Goal: Information Seeking & Learning: Find specific fact

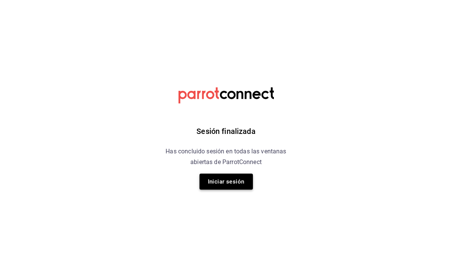
click at [230, 179] on button "Iniciar sesión" at bounding box center [226, 182] width 53 height 16
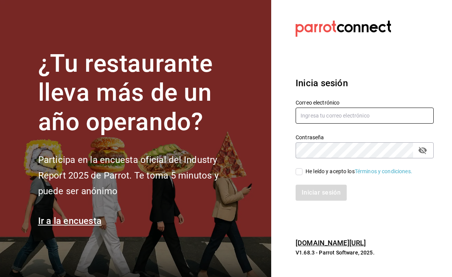
type input "pichi@zabal.mx"
click at [298, 173] on input "He leído y acepto los Términos y condiciones." at bounding box center [299, 171] width 7 height 7
checkbox input "true"
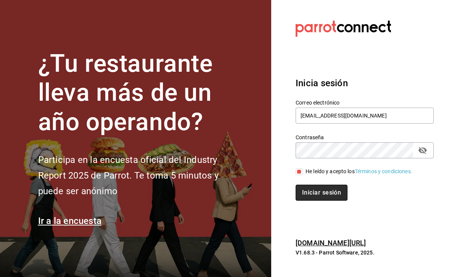
click at [306, 190] on button "Iniciar sesión" at bounding box center [322, 193] width 52 height 16
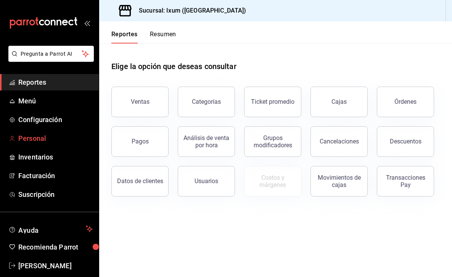
click at [40, 137] on span "Personal" at bounding box center [55, 138] width 74 height 10
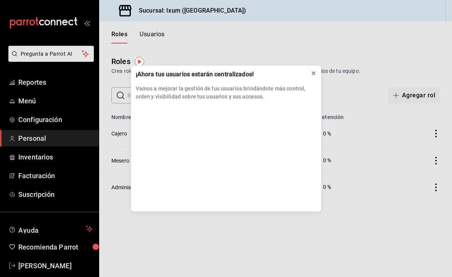
click at [315, 72] on icon at bounding box center [314, 73] width 6 height 6
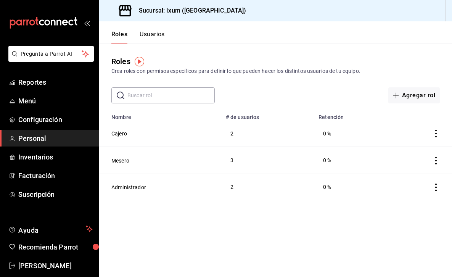
click at [145, 35] on button "Usuarios" at bounding box center [152, 37] width 25 height 13
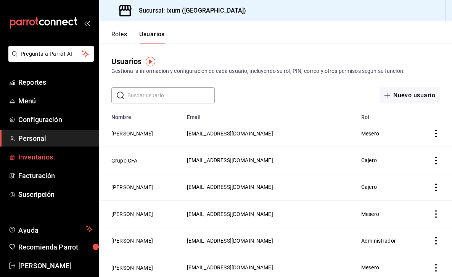
click at [56, 158] on span "Inventarios" at bounding box center [55, 157] width 74 height 10
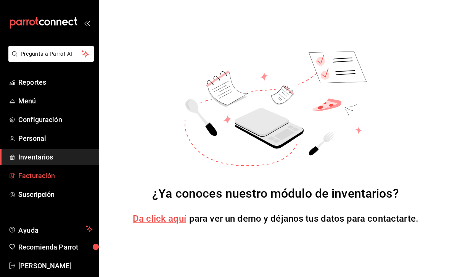
click at [54, 175] on span "Facturación" at bounding box center [55, 176] width 74 height 10
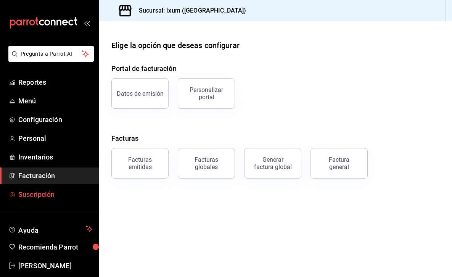
click at [55, 193] on span "Suscripción" at bounding box center [55, 194] width 74 height 10
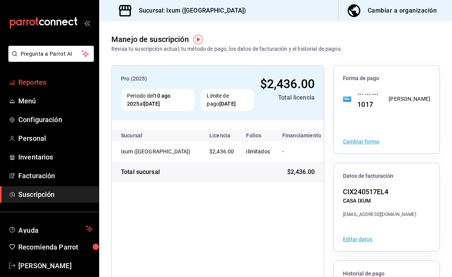
click at [38, 83] on span "Reportes" at bounding box center [55, 82] width 74 height 10
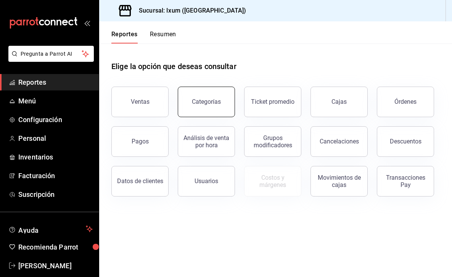
click at [200, 109] on button "Categorías" at bounding box center [206, 102] width 57 height 31
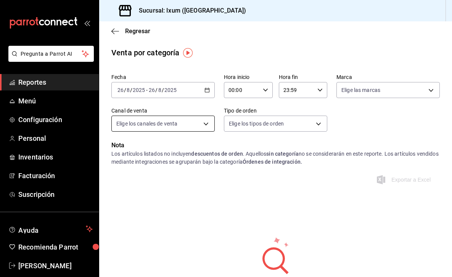
click at [203, 131] on body "Pregunta a Parrot AI Reportes Menú Configuración Personal Inventarios Facturaci…" at bounding box center [226, 138] width 452 height 277
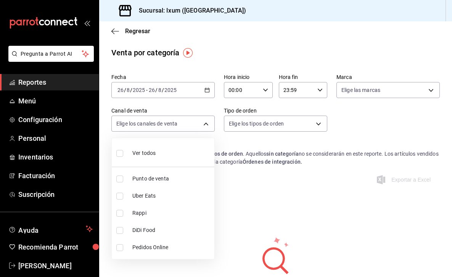
click at [204, 124] on div at bounding box center [226, 138] width 452 height 277
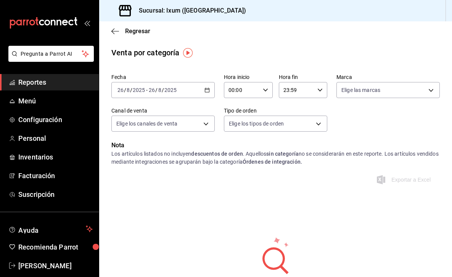
click at [116, 36] on div "Regresar" at bounding box center [275, 30] width 353 height 19
click at [118, 32] on icon "button" at bounding box center [115, 31] width 8 height 7
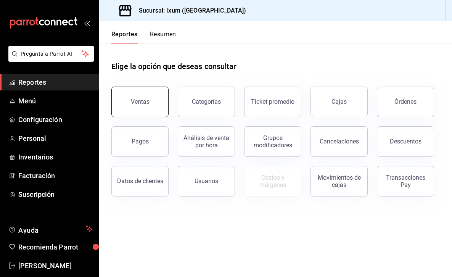
click at [140, 98] on div "Ventas" at bounding box center [140, 101] width 19 height 7
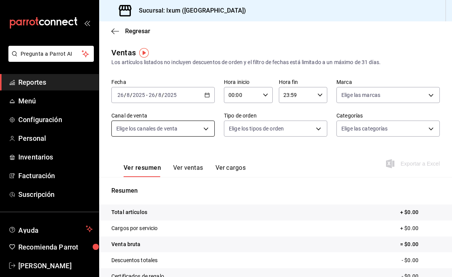
click at [211, 132] on body "Pregunta a Parrot AI Reportes Menú Configuración Personal Inventarios Facturaci…" at bounding box center [226, 138] width 452 height 277
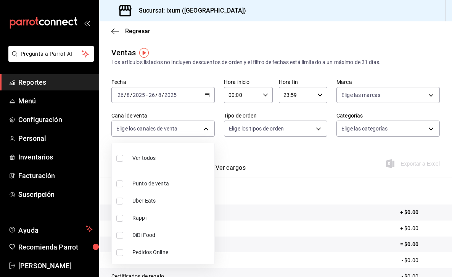
click at [201, 127] on div at bounding box center [226, 138] width 452 height 277
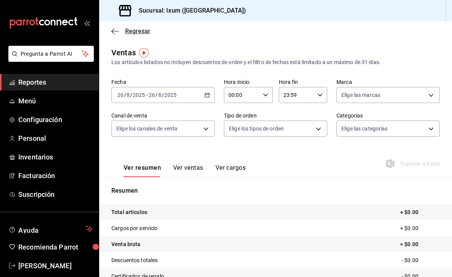
click at [116, 30] on icon "button" at bounding box center [115, 31] width 8 height 7
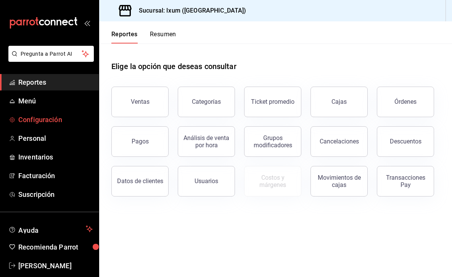
click at [46, 120] on span "Configuración" at bounding box center [55, 119] width 74 height 10
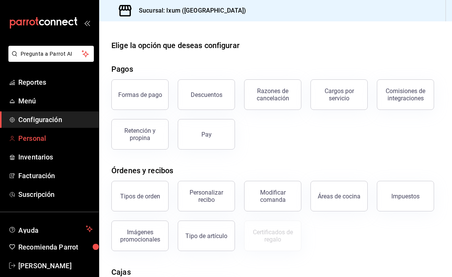
click at [45, 140] on span "Personal" at bounding box center [55, 138] width 74 height 10
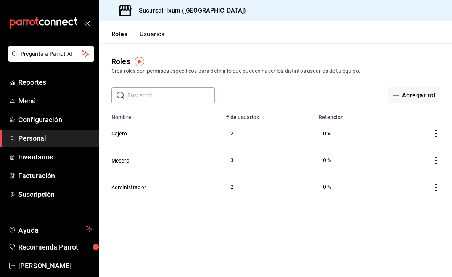
click at [168, 37] on header "Roles Usuarios" at bounding box center [275, 32] width 353 height 22
click at [160, 37] on button "Usuarios" at bounding box center [152, 37] width 25 height 13
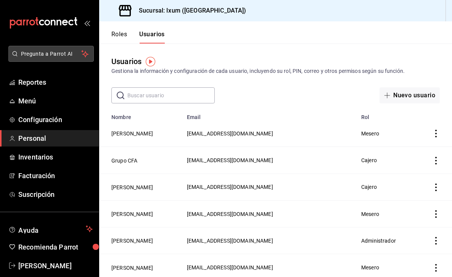
click at [50, 54] on span "Pregunta a Parrot AI" at bounding box center [51, 54] width 61 height 8
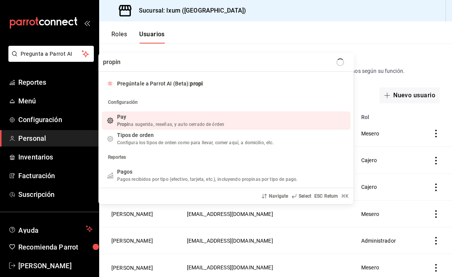
type input "propina"
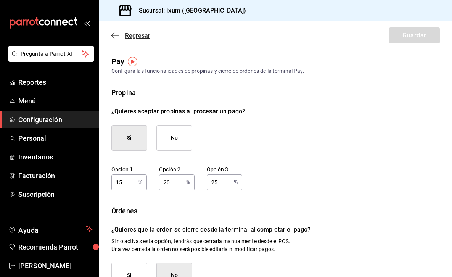
click at [113, 36] on icon "button" at bounding box center [112, 36] width 3 height 6
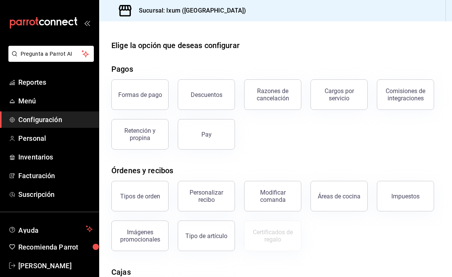
click at [61, 121] on span "Configuración" at bounding box center [55, 119] width 74 height 10
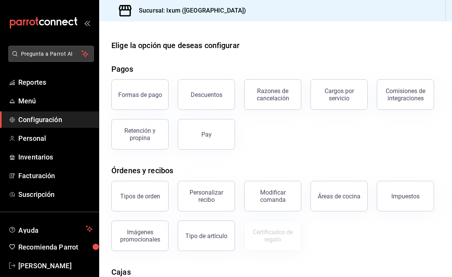
click at [54, 51] on span "Pregunta a Parrot AI" at bounding box center [51, 54] width 61 height 8
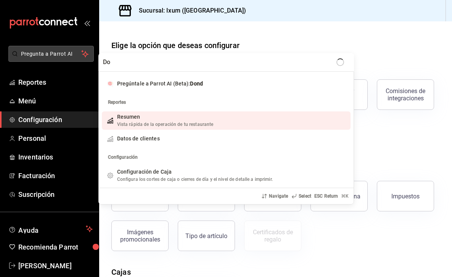
type input "D"
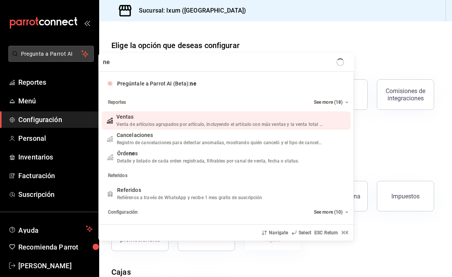
type input "n"
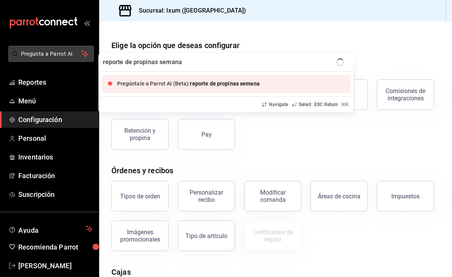
type input "reporte de propinas semanal"
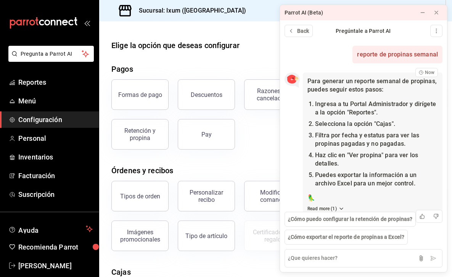
scroll to position [13, 0]
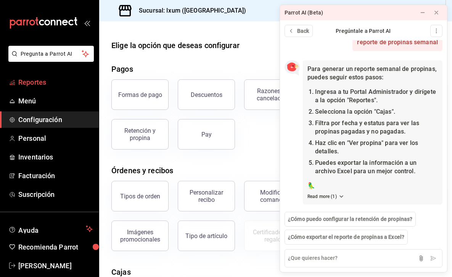
click at [73, 80] on span "Reportes" at bounding box center [55, 82] width 74 height 10
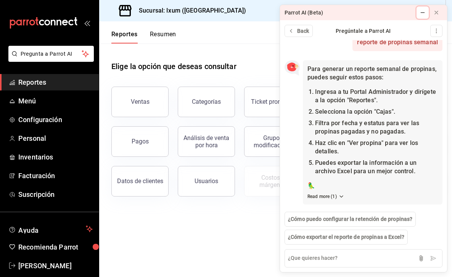
click at [424, 14] on icon at bounding box center [423, 13] width 6 height 6
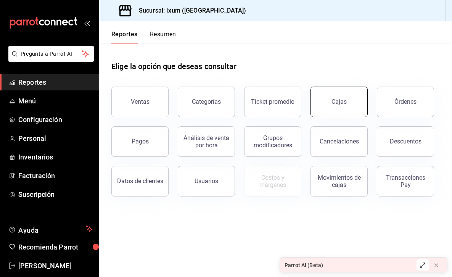
click at [359, 108] on button "Cajas" at bounding box center [339, 102] width 57 height 31
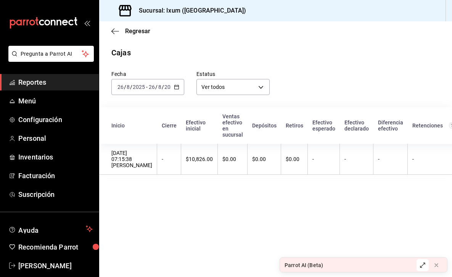
click at [352, 262] on div "Parrot AI (Beta)" at bounding box center [346, 265] width 132 height 15
click at [354, 267] on div "Parrot AI (Beta)" at bounding box center [346, 265] width 132 height 15
click at [422, 266] on icon at bounding box center [423, 265] width 5 height 5
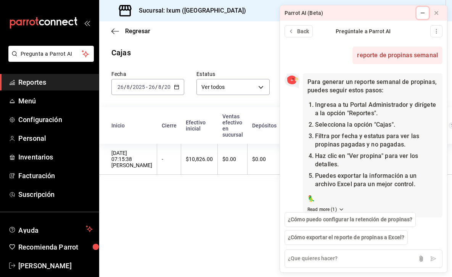
click at [422, 15] on icon at bounding box center [423, 13] width 6 height 6
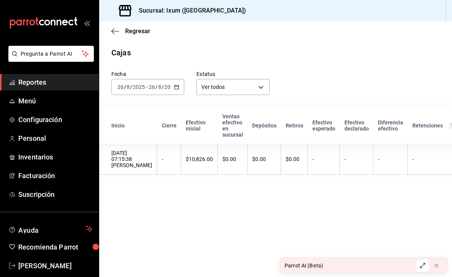
click at [171, 87] on input "2025" at bounding box center [170, 87] width 13 height 6
click at [176, 87] on icon "button" at bounding box center [176, 86] width 5 height 5
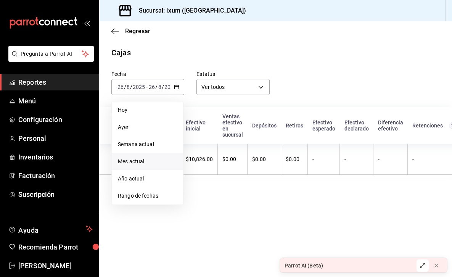
click at [147, 159] on span "Mes actual" at bounding box center [147, 162] width 59 height 8
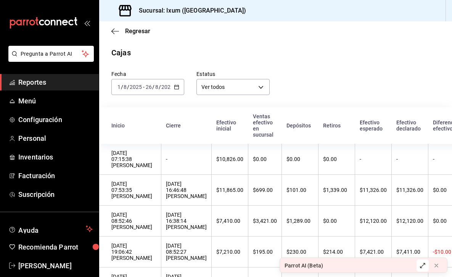
click at [178, 85] on \(Stroke\) "button" at bounding box center [176, 87] width 5 height 4
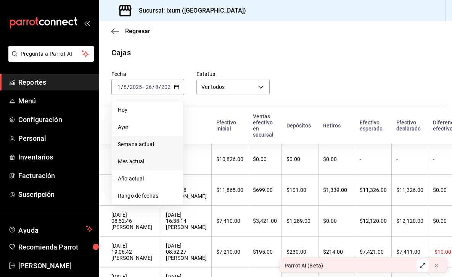
click at [159, 142] on span "Semana actual" at bounding box center [147, 144] width 59 height 8
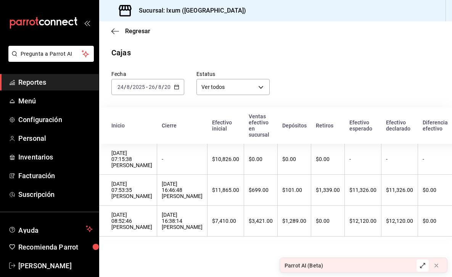
click at [173, 86] on div "[DATE] [DATE] - [DATE] [DATE]" at bounding box center [147, 87] width 73 height 16
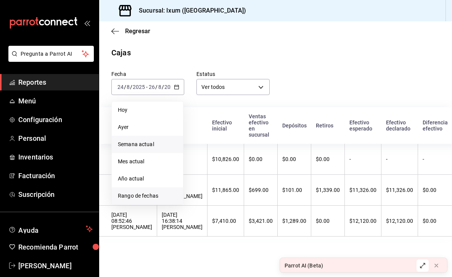
click at [150, 196] on span "Rango de fechas" at bounding box center [147, 196] width 59 height 8
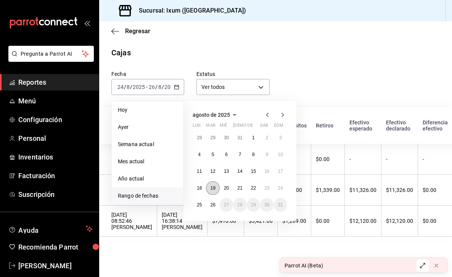
click at [214, 185] on abbr "19" at bounding box center [212, 187] width 5 height 5
click at [200, 205] on abbr "25" at bounding box center [199, 204] width 5 height 5
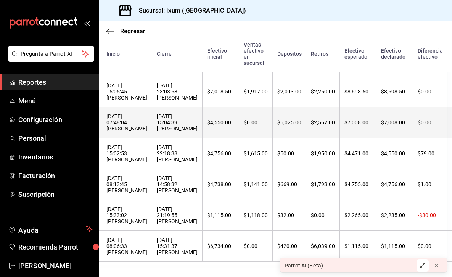
scroll to position [243, 0]
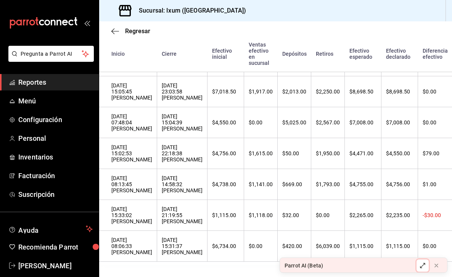
click at [417, 264] on button at bounding box center [423, 266] width 12 height 12
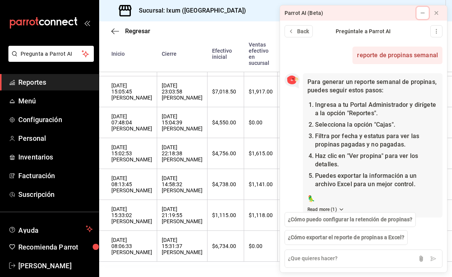
click at [422, 16] on icon at bounding box center [423, 13] width 6 height 6
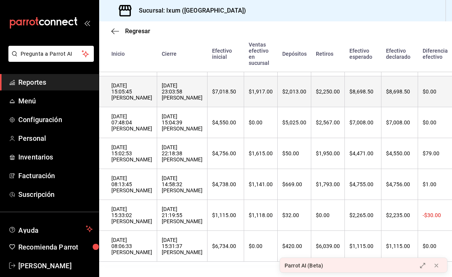
click at [142, 95] on div "[DATE] 15:05:45 [PERSON_NAME]" at bounding box center [131, 91] width 41 height 18
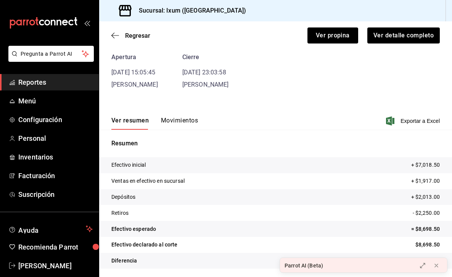
scroll to position [34, 0]
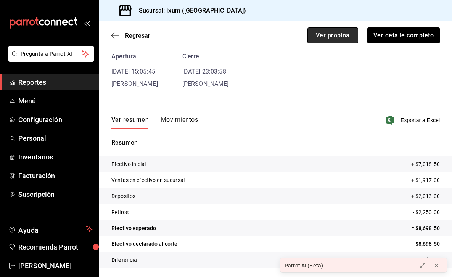
click at [335, 37] on button "Ver propina" at bounding box center [333, 35] width 51 height 16
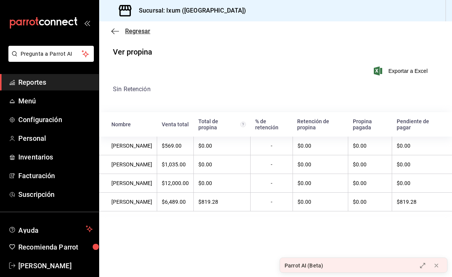
click at [123, 32] on span "Regresar" at bounding box center [130, 30] width 39 height 7
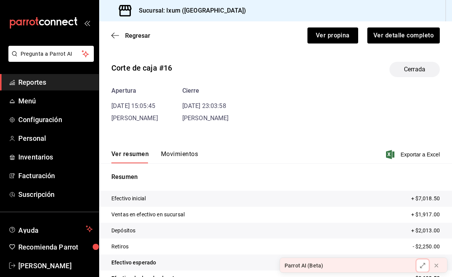
click at [426, 264] on icon at bounding box center [423, 266] width 6 height 6
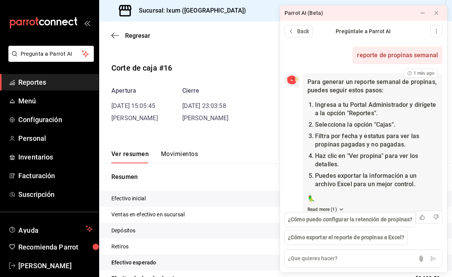
scroll to position [13, 0]
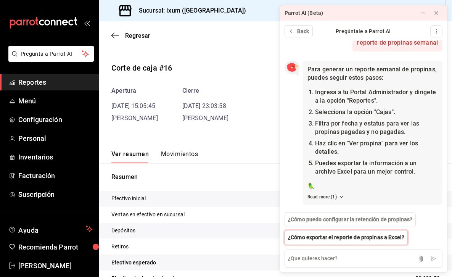
click at [371, 239] on span "¿Cómo exportar el reporte de propinas a Excel?" at bounding box center [346, 238] width 116 height 8
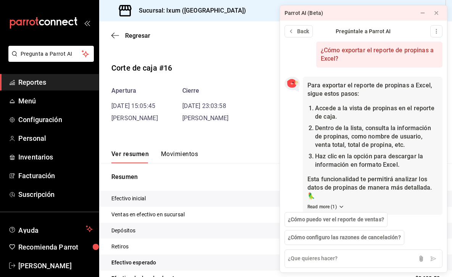
scroll to position [195, 0]
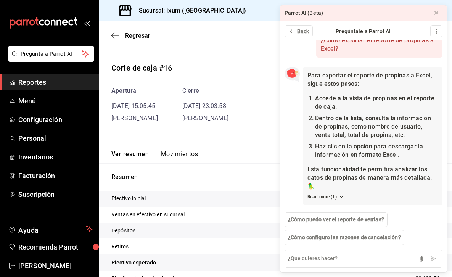
click at [211, 103] on time "[DATE] 23:03:58" at bounding box center [204, 105] width 44 height 7
click at [114, 36] on icon "button" at bounding box center [115, 35] width 8 height 7
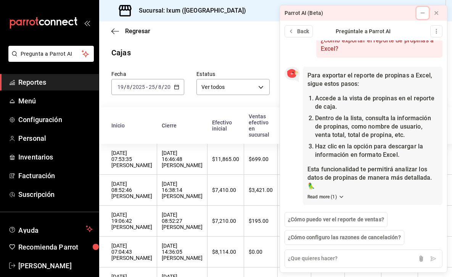
click at [420, 13] on icon at bounding box center [423, 13] width 6 height 6
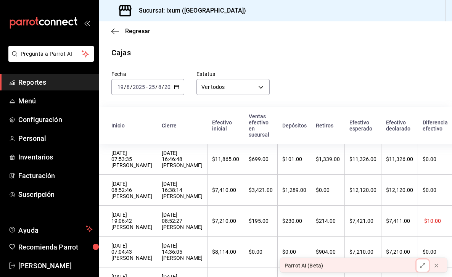
scroll to position [243, 0]
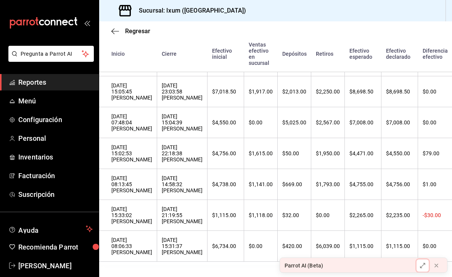
click at [420, 264] on icon at bounding box center [423, 266] width 6 height 6
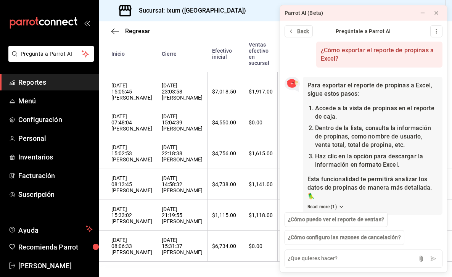
scroll to position [195, 0]
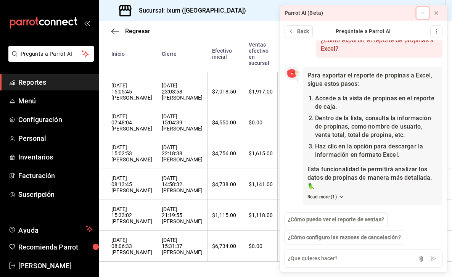
click at [424, 15] on icon at bounding box center [423, 13] width 6 height 6
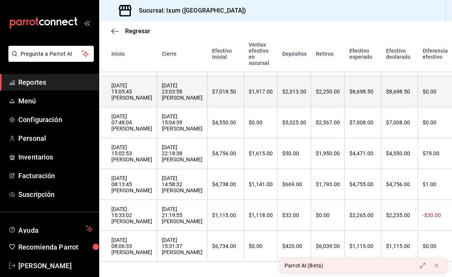
click at [152, 82] on div "[DATE] 15:05:45 [PERSON_NAME]" at bounding box center [131, 91] width 41 height 18
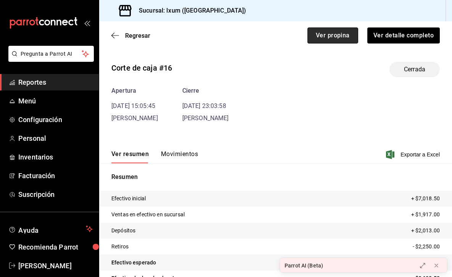
click at [339, 34] on button "Ver propina" at bounding box center [333, 35] width 51 height 16
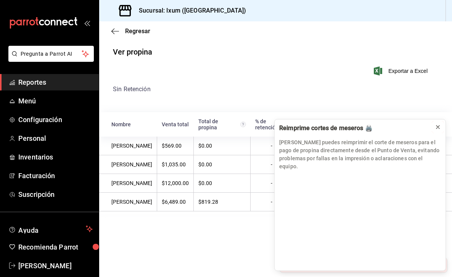
click at [440, 133] on button at bounding box center [438, 127] width 12 height 12
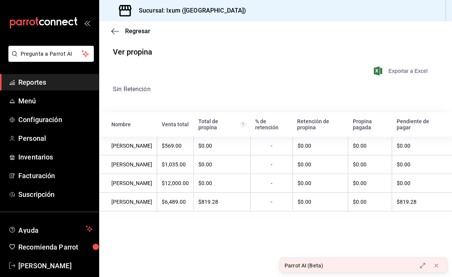
click at [416, 72] on span "Exportar a Excel" at bounding box center [402, 70] width 52 height 9
click at [118, 29] on icon "button" at bounding box center [115, 31] width 8 height 7
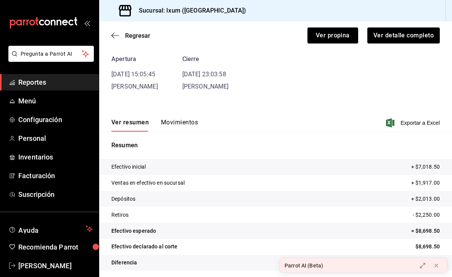
scroll to position [34, 0]
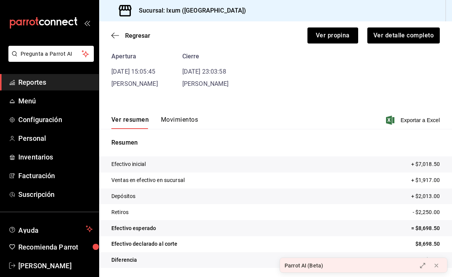
click at [196, 117] on button "Movimientos" at bounding box center [179, 122] width 37 height 13
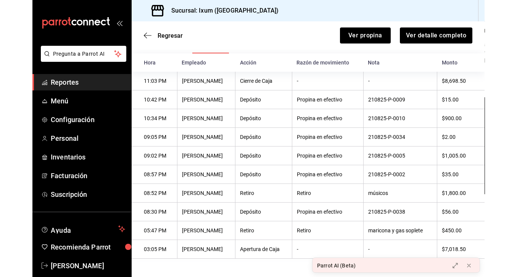
scroll to position [112, 0]
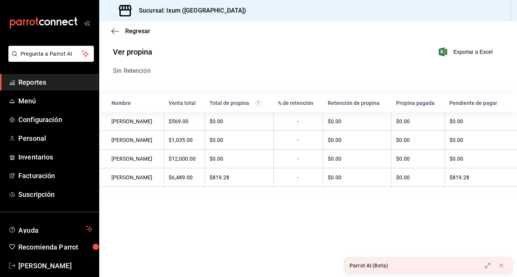
click at [68, 81] on span "Reportes" at bounding box center [55, 82] width 74 height 10
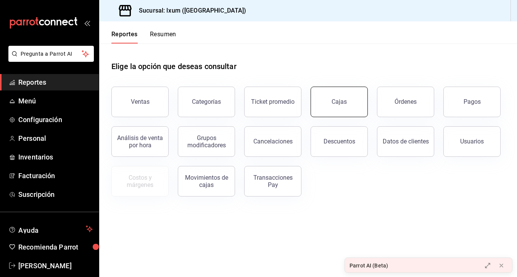
click at [348, 102] on button "Cajas" at bounding box center [339, 102] width 57 height 31
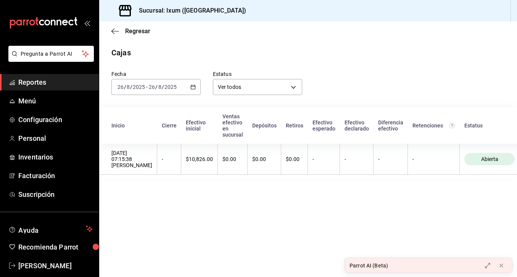
click at [181, 82] on div "[DATE] [DATE] - [DATE] [DATE]" at bounding box center [155, 87] width 89 height 16
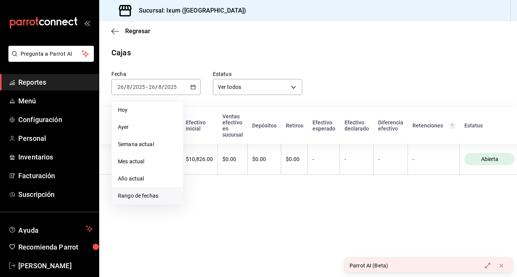
click at [137, 200] on span "Rango de fechas" at bounding box center [147, 196] width 59 height 8
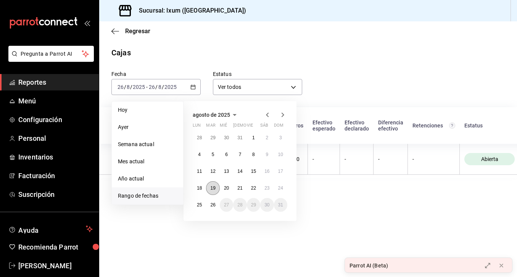
click at [213, 187] on abbr "19" at bounding box center [212, 187] width 5 height 5
click at [200, 204] on abbr "25" at bounding box center [199, 204] width 5 height 5
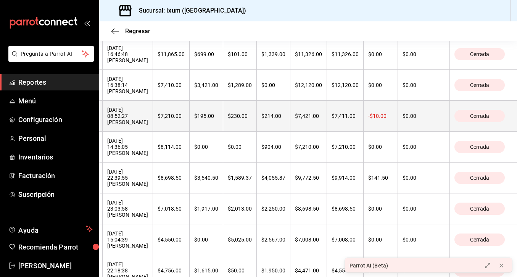
scroll to position [170, 0]
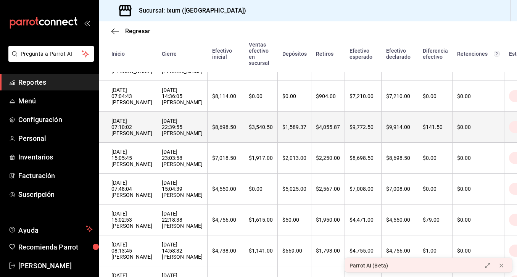
click at [203, 133] on div "[DATE] 22:39:55 [PERSON_NAME]" at bounding box center [182, 127] width 41 height 18
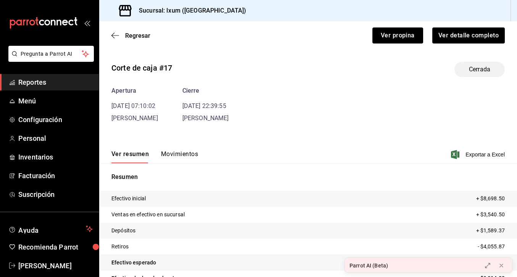
scroll to position [34, 0]
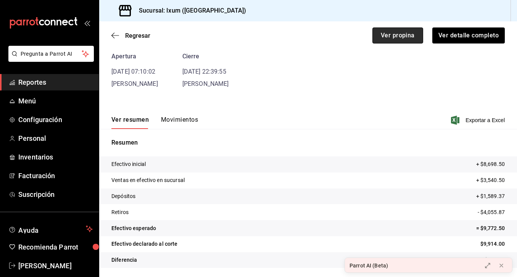
click at [412, 35] on button "Ver propina" at bounding box center [397, 35] width 51 height 16
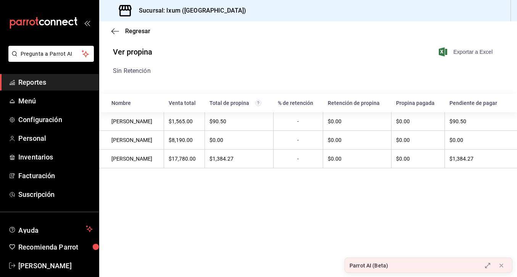
click at [452, 52] on span "Exportar a Excel" at bounding box center [466, 51] width 52 height 9
click at [63, 85] on span "Reportes" at bounding box center [55, 82] width 74 height 10
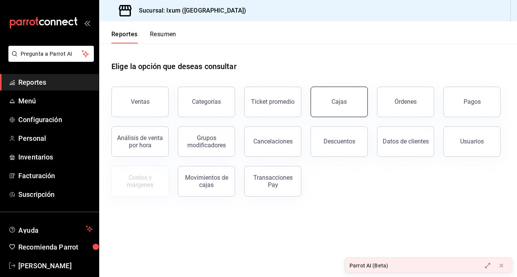
click at [348, 101] on button "Cajas" at bounding box center [339, 102] width 57 height 31
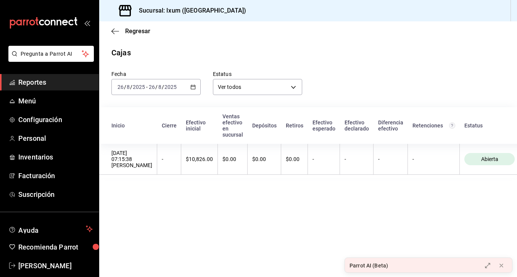
click at [193, 87] on icon "button" at bounding box center [192, 86] width 5 height 5
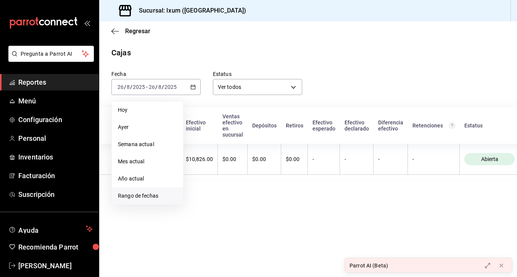
click at [159, 198] on span "Rango de fechas" at bounding box center [147, 196] width 59 height 8
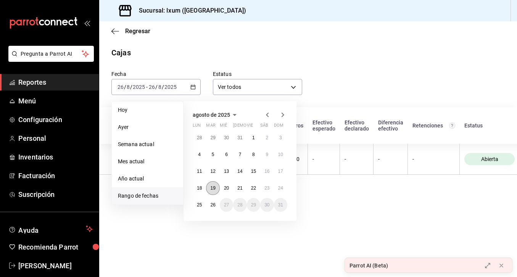
click at [211, 188] on abbr "19" at bounding box center [212, 187] width 5 height 5
click at [201, 207] on abbr "25" at bounding box center [199, 204] width 5 height 5
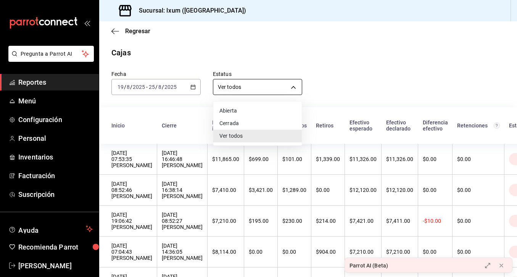
click at [286, 80] on body "Pregunta a Parrot AI Reportes Menú Configuración Personal Inventarios Facturaci…" at bounding box center [258, 138] width 517 height 277
click at [249, 140] on li "Ver todos" at bounding box center [257, 136] width 89 height 13
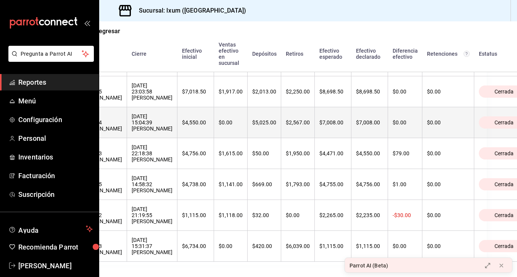
scroll to position [241, 0]
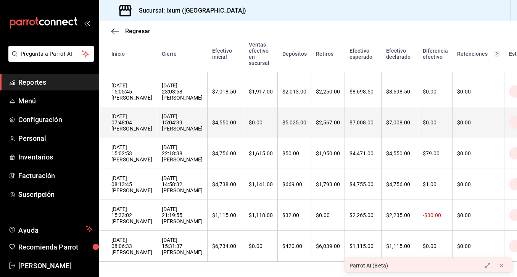
click at [203, 128] on div "[DATE] 15:04:39 [PERSON_NAME]" at bounding box center [182, 122] width 41 height 18
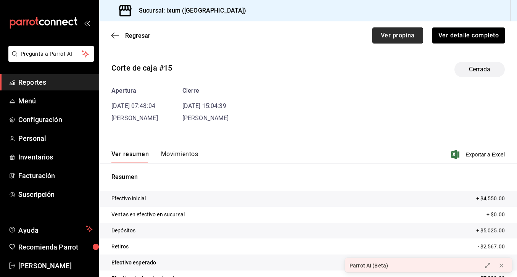
click at [398, 35] on button "Ver propina" at bounding box center [397, 35] width 51 height 16
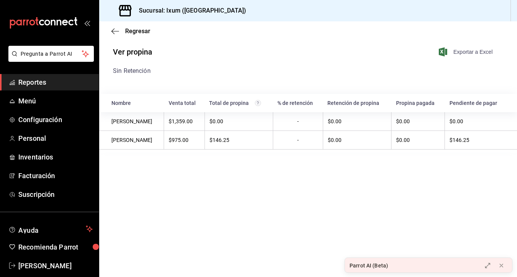
click at [452, 51] on span "Exportar a Excel" at bounding box center [466, 51] width 52 height 9
click at [48, 79] on span "Reportes" at bounding box center [55, 82] width 74 height 10
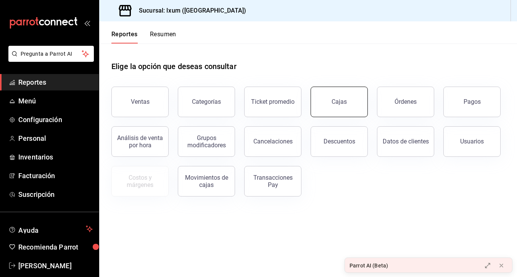
click at [339, 103] on div "Cajas" at bounding box center [339, 101] width 15 height 7
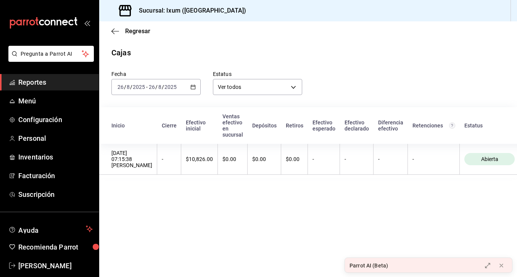
click at [197, 87] on div "[DATE] [DATE] - [DATE] [DATE]" at bounding box center [155, 87] width 89 height 16
click at [192, 86] on icon "button" at bounding box center [192, 86] width 5 height 5
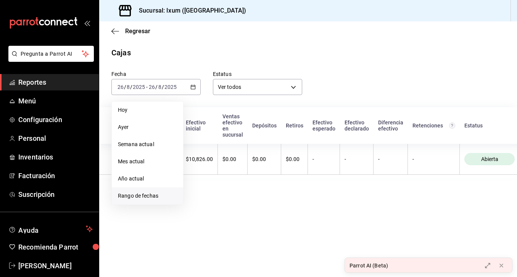
click at [161, 194] on span "Rango de fechas" at bounding box center [147, 196] width 59 height 8
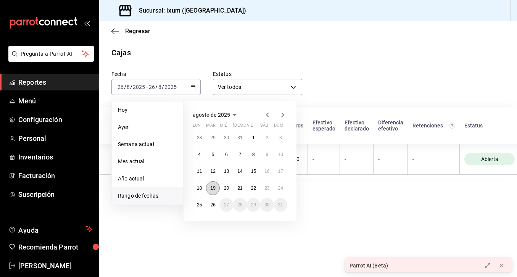
click at [217, 184] on button "19" at bounding box center [212, 188] width 13 height 14
click at [202, 204] on abbr "25" at bounding box center [199, 204] width 5 height 5
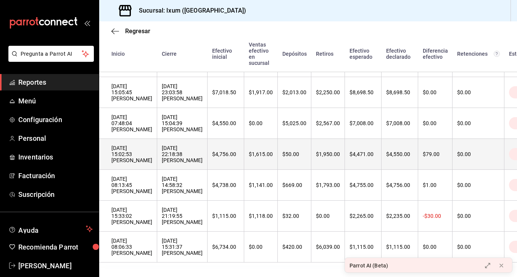
scroll to position [243, 0]
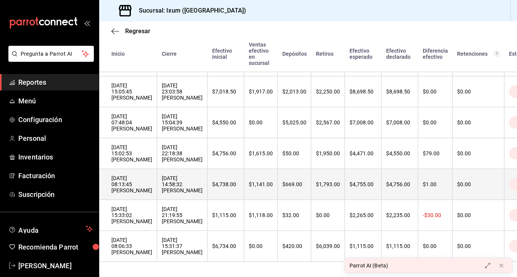
click at [131, 183] on div "[DATE] 08:13:45 [PERSON_NAME]" at bounding box center [131, 184] width 41 height 18
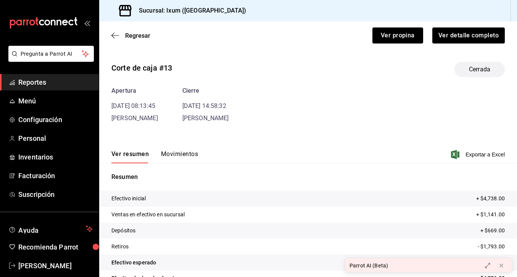
scroll to position [34, 0]
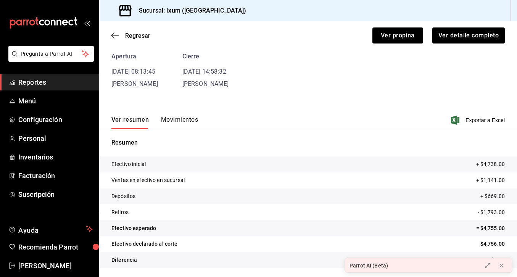
click at [181, 124] on button "Movimientos" at bounding box center [179, 122] width 37 height 13
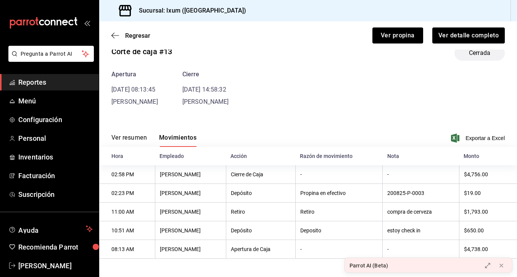
scroll to position [18, 0]
click at [452, 135] on span "Exportar a Excel" at bounding box center [479, 138] width 52 height 9
click at [393, 34] on button "Ver propina" at bounding box center [397, 35] width 51 height 16
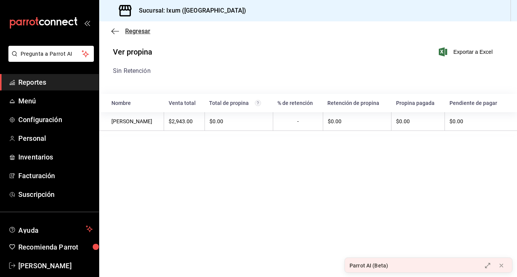
click at [141, 33] on span "Regresar" at bounding box center [137, 30] width 25 height 7
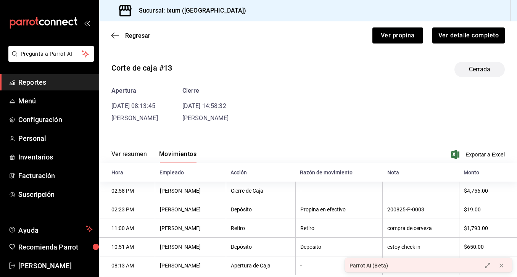
scroll to position [18, 0]
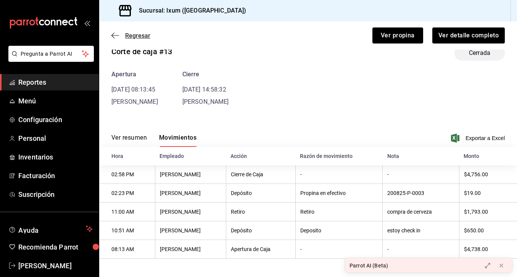
click at [133, 33] on span "Regresar" at bounding box center [137, 35] width 25 height 7
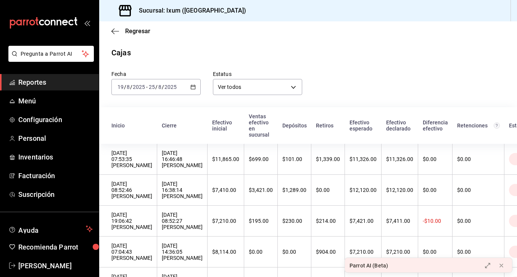
click at [188, 84] on div "[DATE] [DATE] - [DATE] [DATE]" at bounding box center [155, 87] width 89 height 16
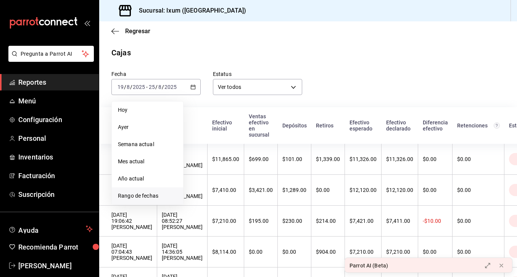
click at [150, 193] on span "Rango de fechas" at bounding box center [147, 196] width 59 height 8
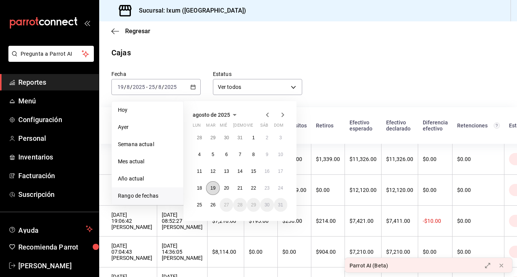
click at [213, 187] on abbr "19" at bounding box center [212, 187] width 5 height 5
click at [197, 204] on abbr "25" at bounding box center [199, 204] width 5 height 5
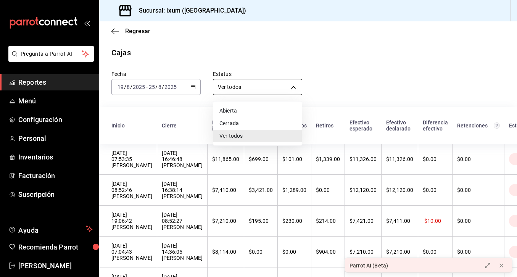
click at [246, 86] on body "Pregunta a Parrot AI Reportes Menú Configuración Personal Inventarios Facturaci…" at bounding box center [258, 138] width 517 height 277
click at [242, 134] on li "Ver todos" at bounding box center [257, 136] width 89 height 13
click at [252, 90] on body "Pregunta a Parrot AI Reportes Menú Configuración Personal Inventarios Facturaci…" at bounding box center [258, 138] width 517 height 277
click at [243, 113] on li "Abierta" at bounding box center [257, 111] width 89 height 13
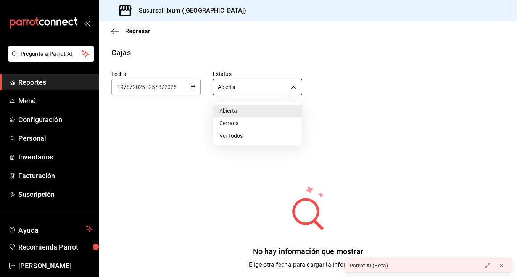
click at [253, 90] on body "Pregunta a Parrot AI Reportes Menú Configuración Personal Inventarios Facturaci…" at bounding box center [258, 138] width 517 height 277
click at [233, 123] on li "Cerrada" at bounding box center [257, 123] width 89 height 13
type input "CLOSED"
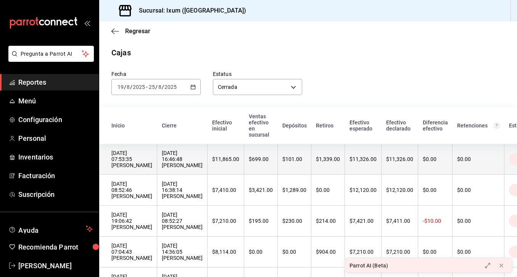
click at [201, 166] on div "[DATE] 16:46:48 [PERSON_NAME]" at bounding box center [182, 159] width 41 height 18
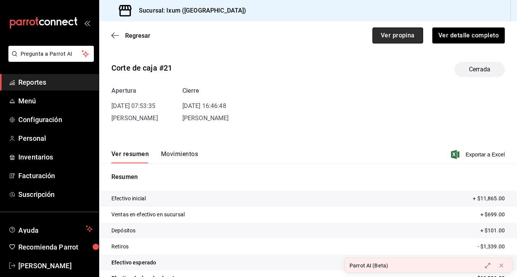
click at [379, 33] on button "Ver propina" at bounding box center [397, 35] width 51 height 16
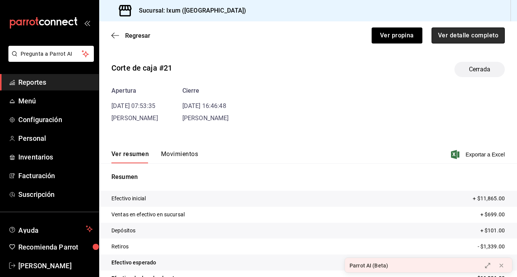
click at [452, 40] on button "Ver detalle completo" at bounding box center [468, 35] width 73 height 16
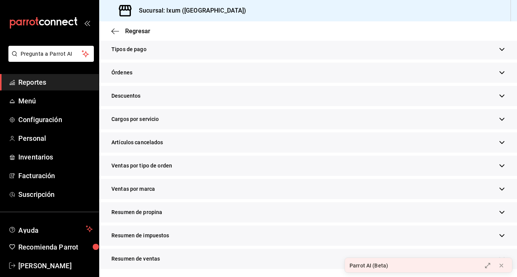
scroll to position [221, 0]
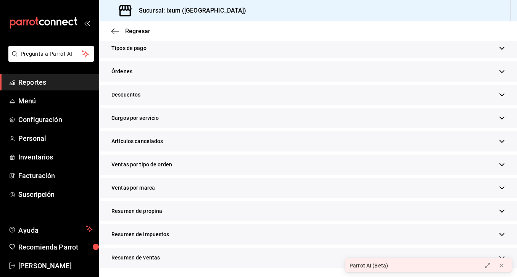
click at [159, 213] on span "Resumen de propina" at bounding box center [136, 211] width 51 height 8
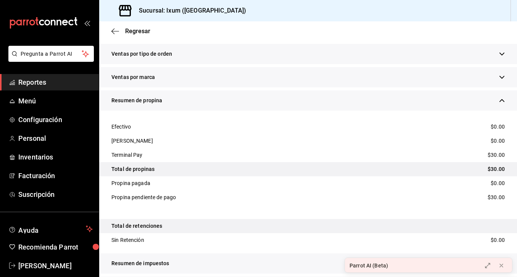
scroll to position [361, 0]
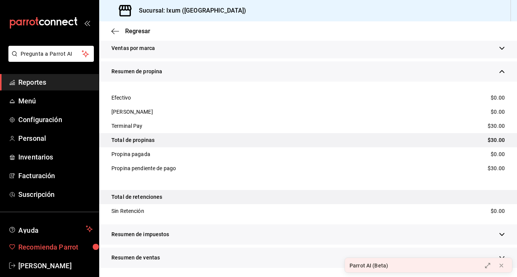
click at [53, 240] on link "Recomienda Parrot" at bounding box center [49, 247] width 99 height 16
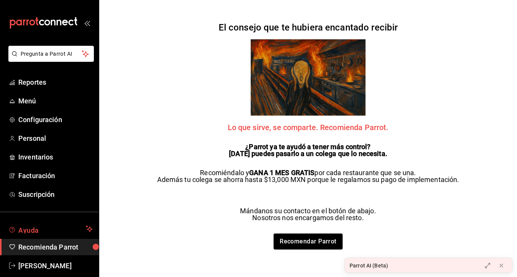
click at [52, 227] on span "Ayuda" at bounding box center [50, 228] width 64 height 9
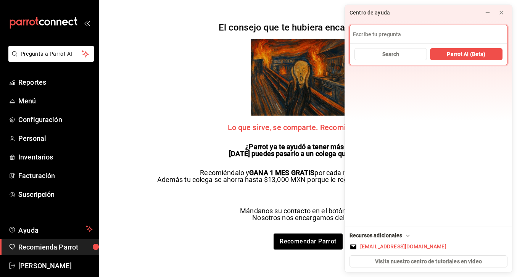
click at [375, 37] on input at bounding box center [428, 34] width 157 height 18
type input "quiero ver el reporte de propina total (total efectivo y total en tarjeta)"
click at [403, 53] on button "Search" at bounding box center [391, 54] width 73 height 12
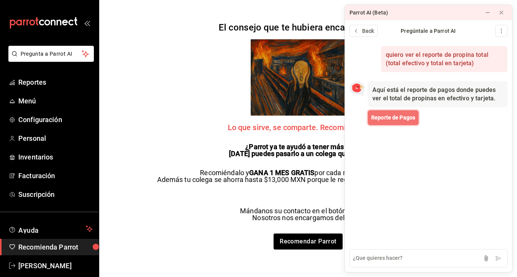
click at [398, 120] on span "Reporte de Pagos" at bounding box center [393, 118] width 44 height 8
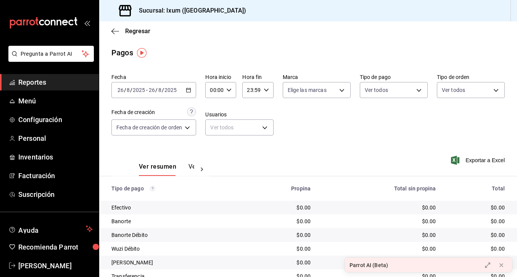
click at [190, 92] on icon "button" at bounding box center [188, 89] width 5 height 5
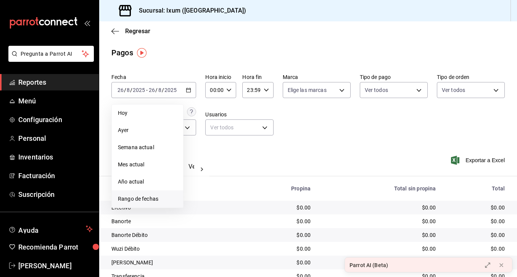
click at [155, 202] on span "Rango de fechas" at bounding box center [147, 199] width 59 height 8
click at [214, 192] on abbr "19" at bounding box center [212, 191] width 5 height 5
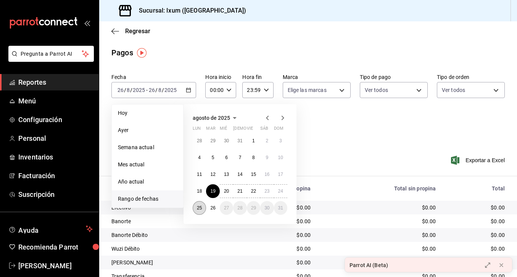
click at [195, 211] on button "25" at bounding box center [199, 208] width 13 height 14
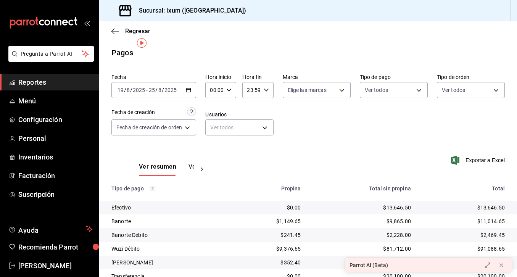
scroll to position [46, 0]
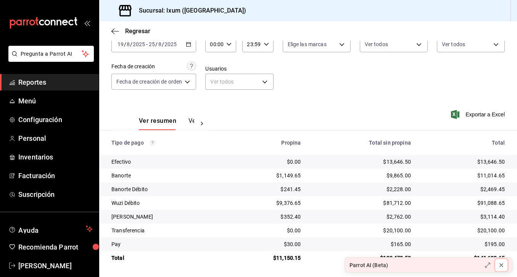
click at [452, 266] on icon at bounding box center [501, 265] width 6 height 6
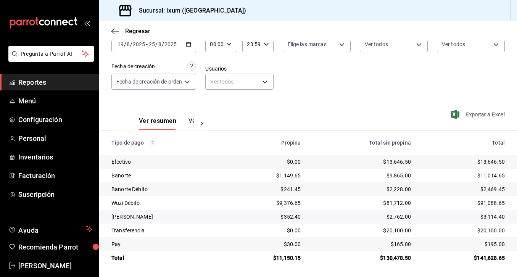
click at [452, 115] on span "Exportar a Excel" at bounding box center [479, 114] width 52 height 9
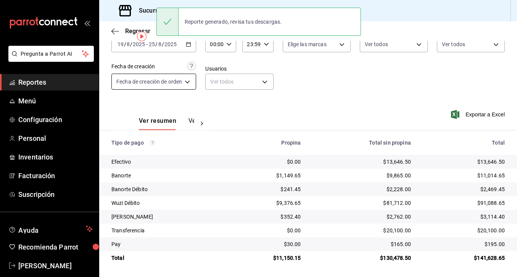
scroll to position [0, 0]
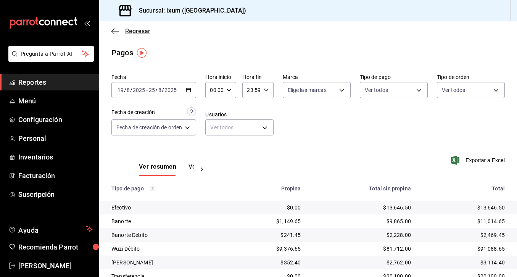
click at [113, 32] on icon "button" at bounding box center [112, 31] width 3 height 6
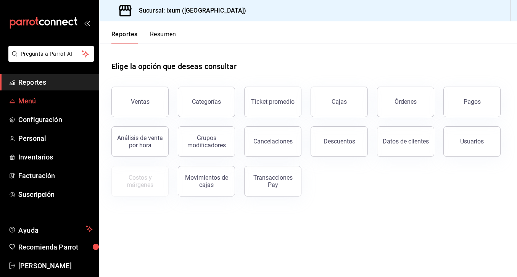
click at [59, 94] on link "Menú" at bounding box center [49, 101] width 99 height 16
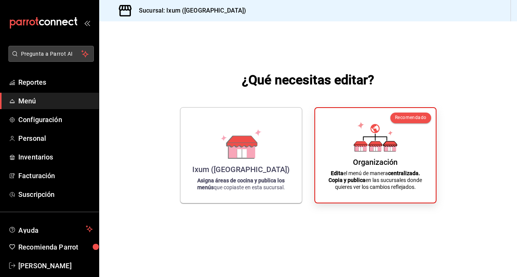
click at [52, 52] on span "Pregunta a Parrot AI" at bounding box center [51, 54] width 61 height 8
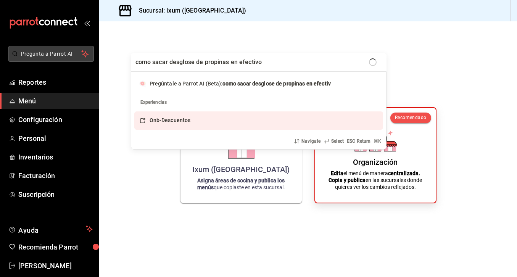
type input "como sacar desglose de propinas en efectivo"
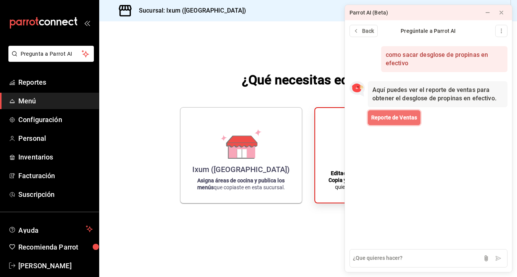
click at [392, 110] on button "Reporte de Ventas" at bounding box center [394, 117] width 53 height 15
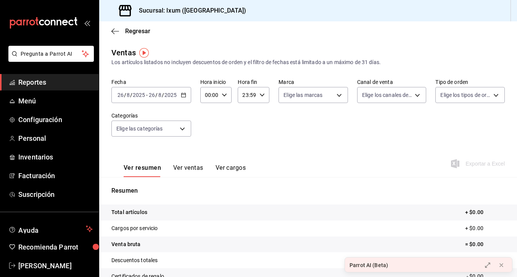
click at [182, 97] on icon "button" at bounding box center [183, 94] width 5 height 5
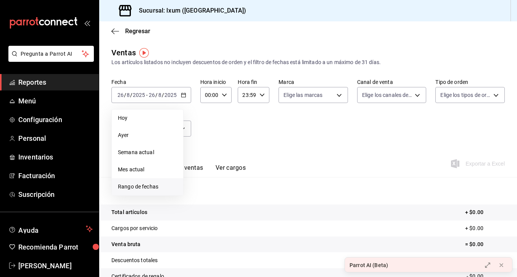
click at [146, 189] on span "Rango de fechas" at bounding box center [147, 187] width 59 height 8
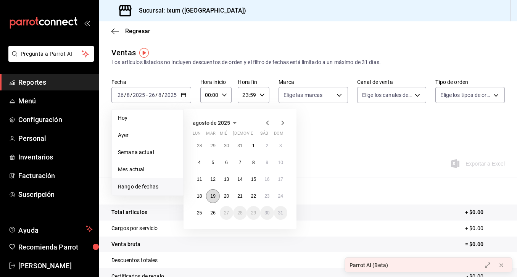
click at [215, 193] on abbr "19" at bounding box center [212, 195] width 5 height 5
click at [200, 212] on abbr "25" at bounding box center [199, 212] width 5 height 5
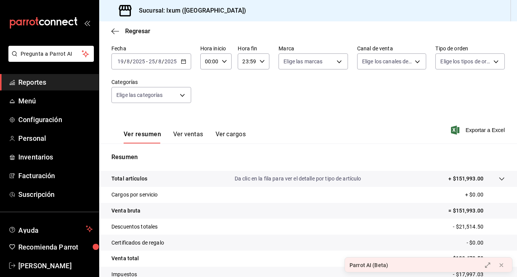
scroll to position [89, 0]
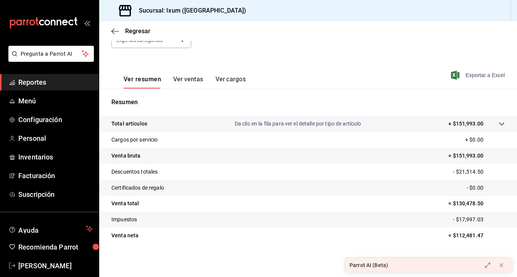
click at [452, 75] on span "Exportar a Excel" at bounding box center [479, 75] width 52 height 9
click at [37, 88] on link "Reportes" at bounding box center [49, 82] width 99 height 16
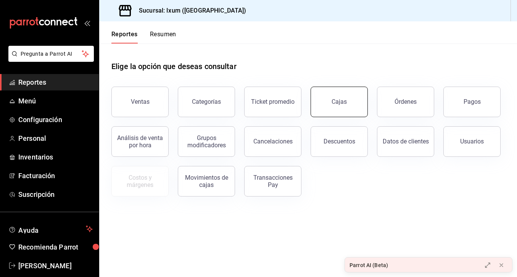
click at [326, 101] on button "Cajas" at bounding box center [339, 102] width 57 height 31
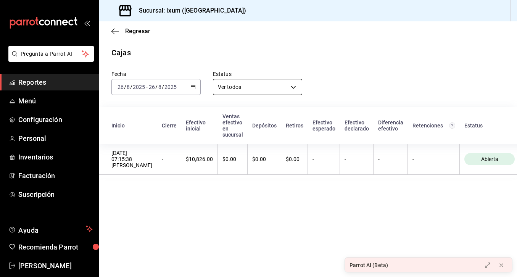
click at [229, 88] on body "Pregunta a Parrot AI Reportes Menú Configuración Personal Inventarios Facturaci…" at bounding box center [258, 138] width 517 height 277
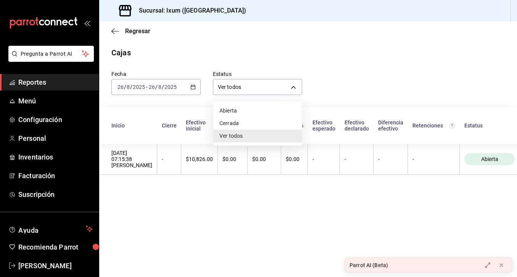
click at [229, 87] on div at bounding box center [258, 138] width 517 height 277
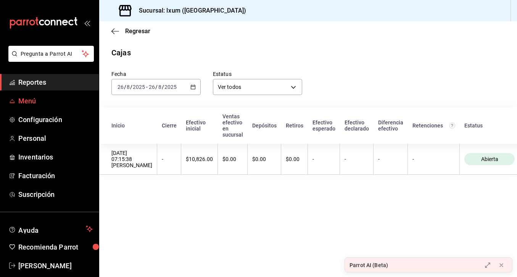
click at [35, 105] on span "Menú" at bounding box center [55, 101] width 74 height 10
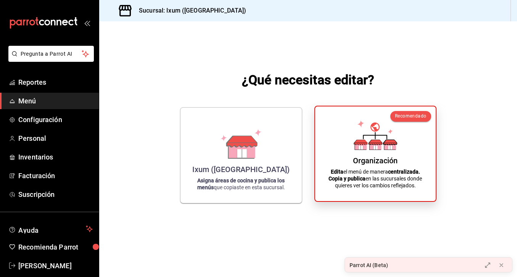
click at [342, 174] on strong "Edita" at bounding box center [337, 172] width 13 height 6
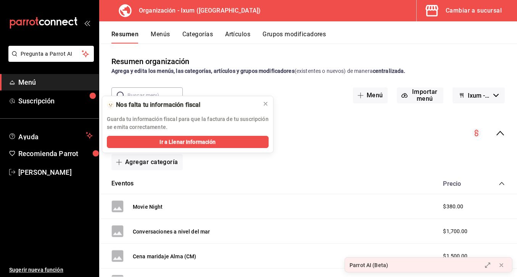
click at [452, 5] on div "Cambiar a sucursal" at bounding box center [474, 10] width 56 height 11
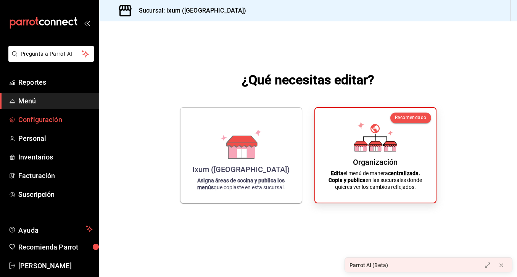
click at [59, 118] on span "Configuración" at bounding box center [55, 119] width 74 height 10
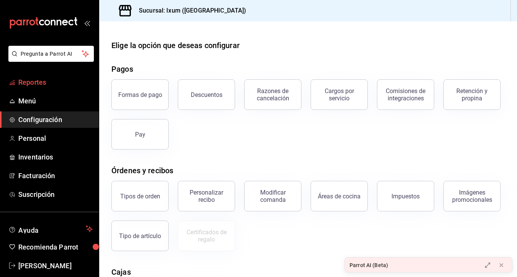
click at [66, 75] on link "Reportes" at bounding box center [49, 82] width 99 height 16
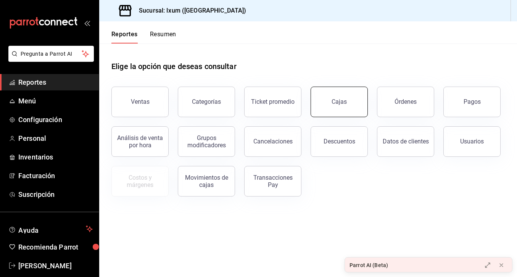
click at [349, 103] on button "Cajas" at bounding box center [339, 102] width 57 height 31
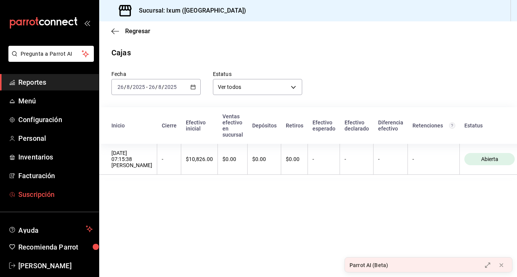
scroll to position [11, 0]
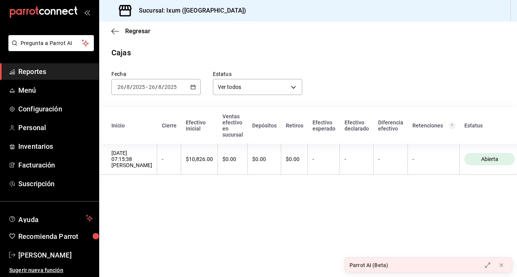
click at [62, 69] on span "Reportes" at bounding box center [55, 71] width 74 height 10
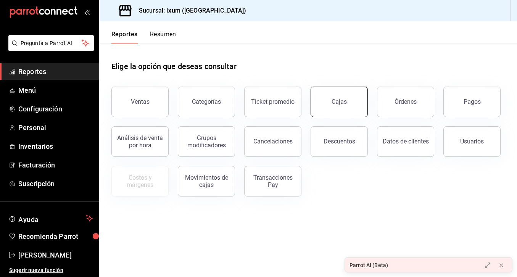
click at [339, 104] on div "Cajas" at bounding box center [339, 101] width 15 height 7
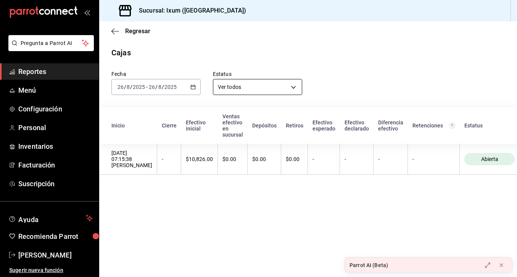
click at [271, 82] on body "Pregunta a Parrot AI Reportes Menú Configuración Personal Inventarios Facturaci…" at bounding box center [258, 138] width 517 height 277
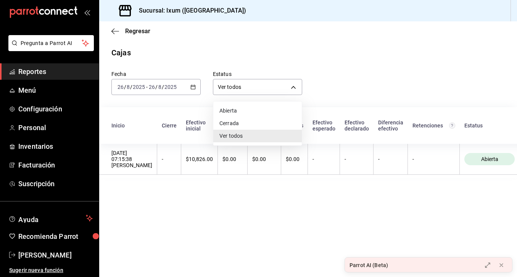
click at [245, 134] on li "Ver todos" at bounding box center [257, 136] width 89 height 13
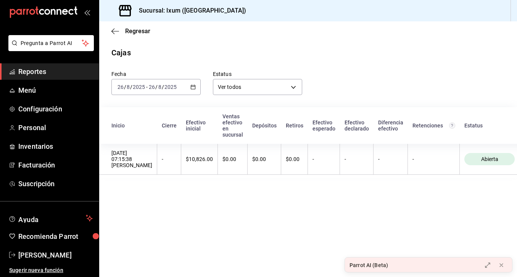
click at [193, 85] on \(Stroke\) "button" at bounding box center [193, 87] width 5 height 4
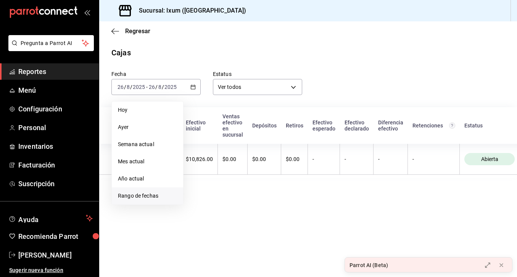
click at [144, 198] on span "Rango de fechas" at bounding box center [147, 196] width 59 height 8
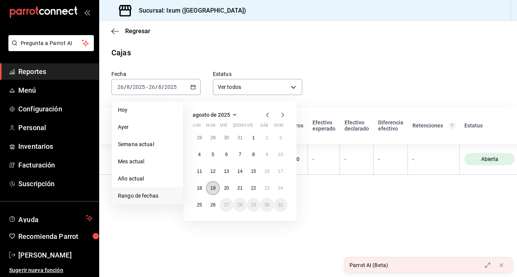
click at [214, 187] on abbr "19" at bounding box center [212, 187] width 5 height 5
click at [197, 205] on abbr "25" at bounding box center [199, 204] width 5 height 5
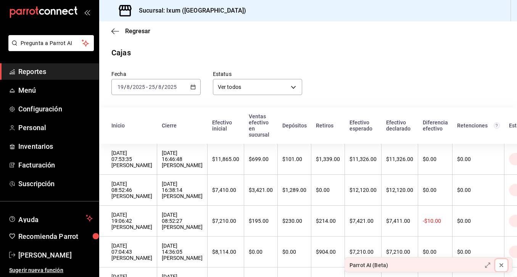
click at [452, 265] on icon at bounding box center [501, 265] width 6 height 6
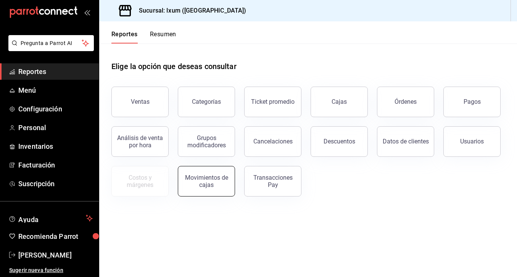
click at [226, 168] on button "Movimientos de cajas" at bounding box center [206, 181] width 57 height 31
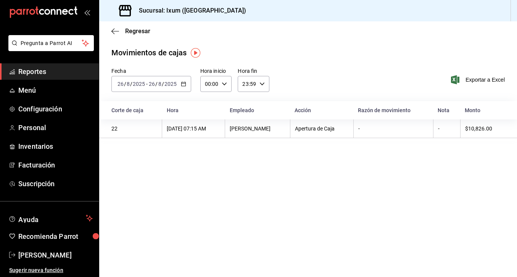
click at [179, 81] on div "[DATE] [DATE] - [DATE] [DATE]" at bounding box center [151, 84] width 80 height 16
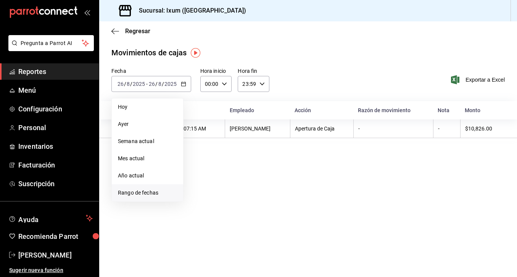
click at [146, 191] on span "Rango de fechas" at bounding box center [147, 193] width 59 height 8
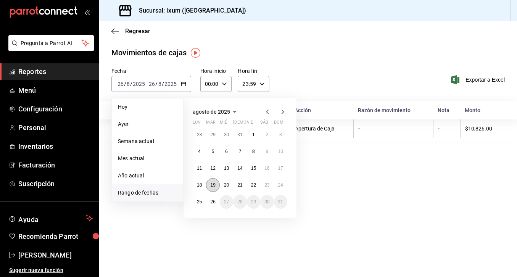
click at [208, 184] on button "19" at bounding box center [212, 185] width 13 height 14
click at [200, 203] on abbr "25" at bounding box center [199, 201] width 5 height 5
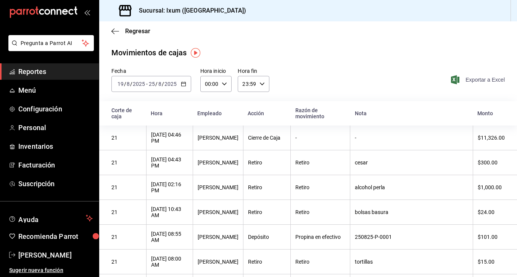
click at [452, 76] on span "Exportar a Excel" at bounding box center [479, 79] width 52 height 9
